Goal: Find specific page/section: Find specific page/section

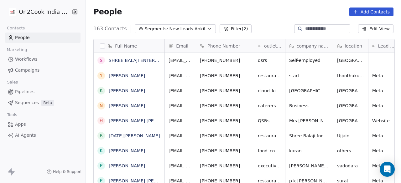
scroll to position [156, 311]
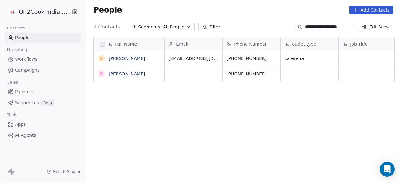
scroll to position [156, 311]
